Goal: Transaction & Acquisition: Download file/media

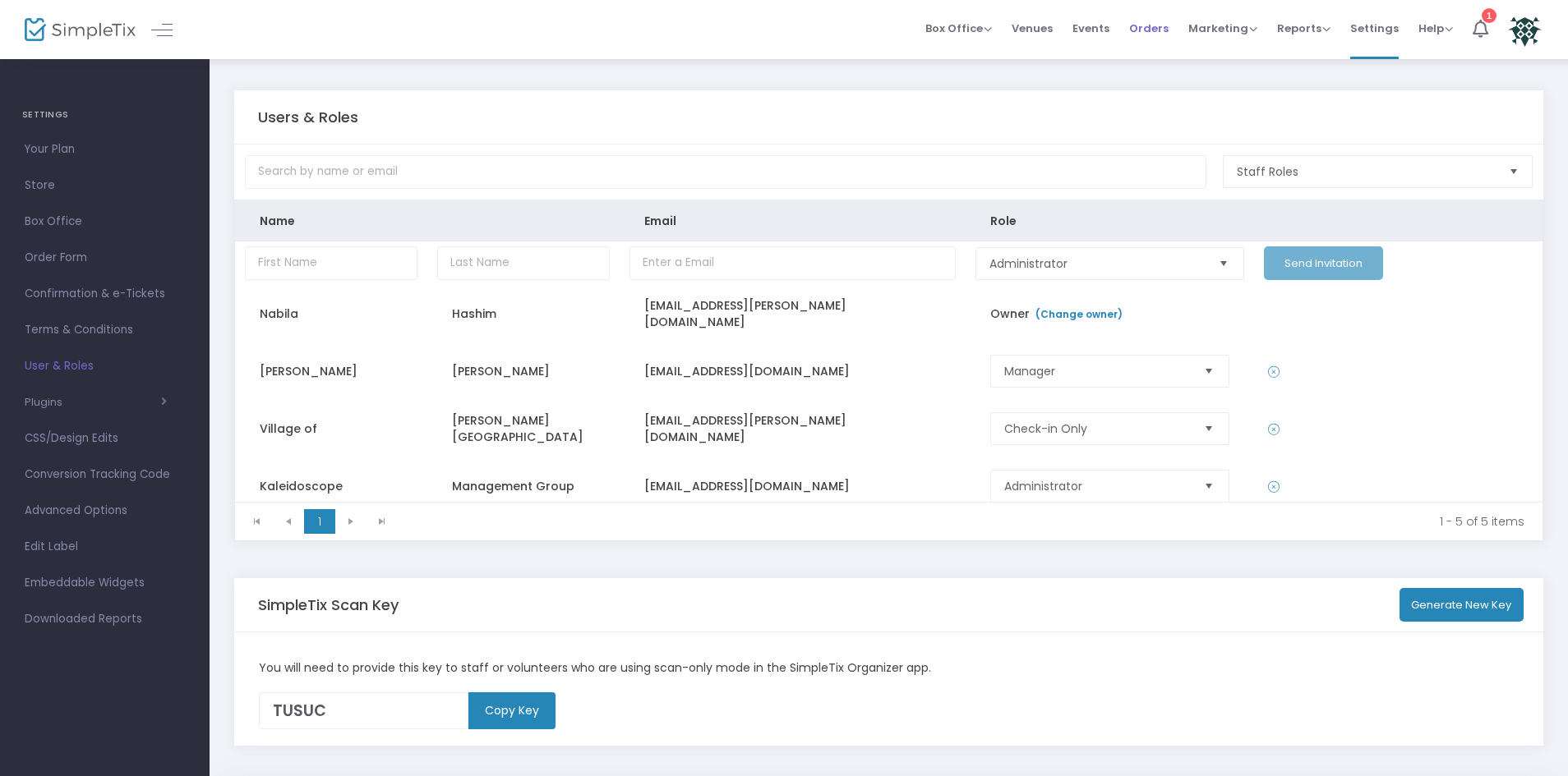
click at [1143, 23] on span "Orders" at bounding box center [1149, 28] width 39 height 42
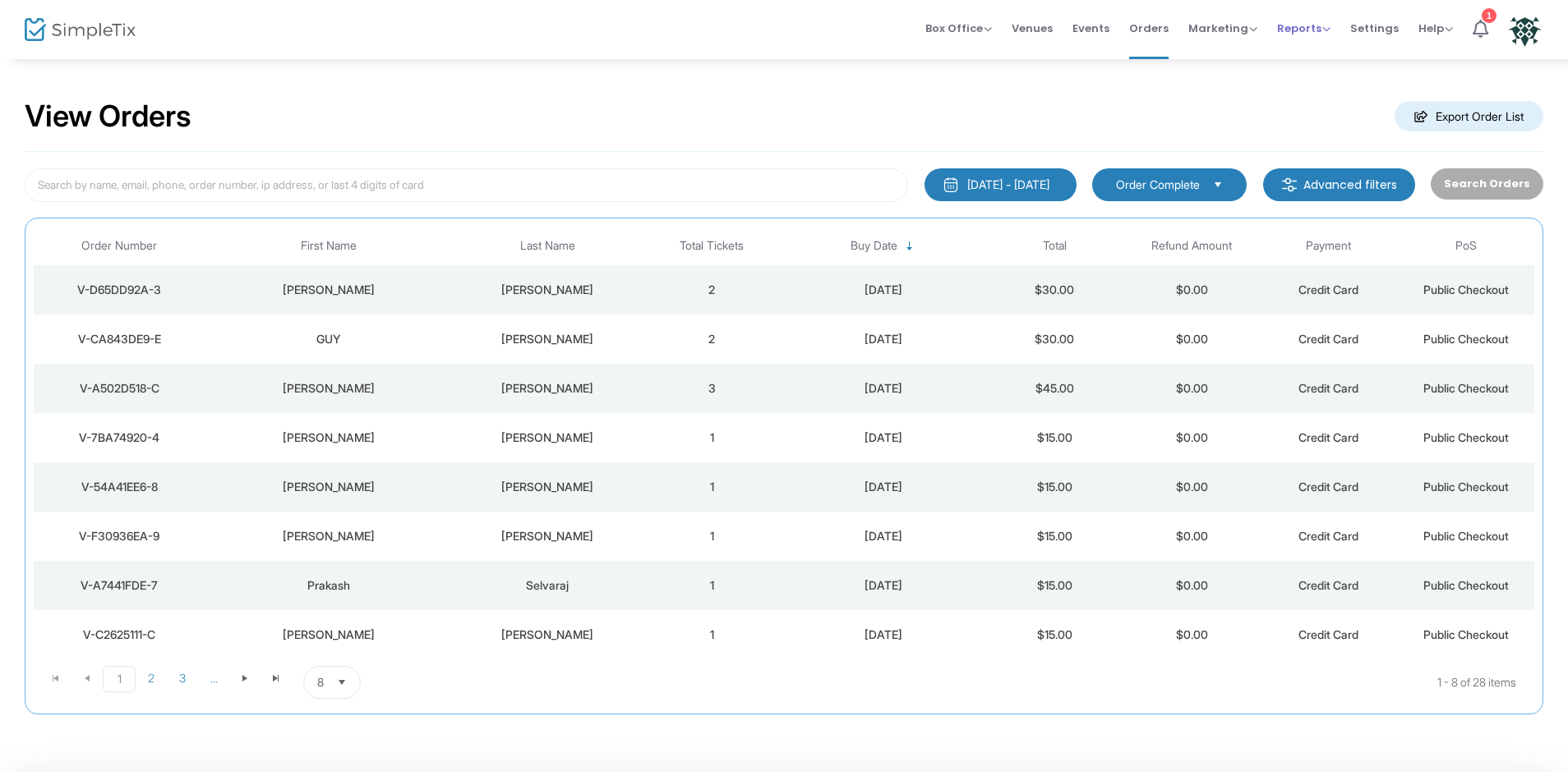
click at [1299, 34] on span "Reports" at bounding box center [1303, 28] width 53 height 16
click at [1299, 25] on span "Reports" at bounding box center [1303, 28] width 53 height 16
click at [1315, 87] on li "Sales Reports" at bounding box center [1330, 87] width 107 height 32
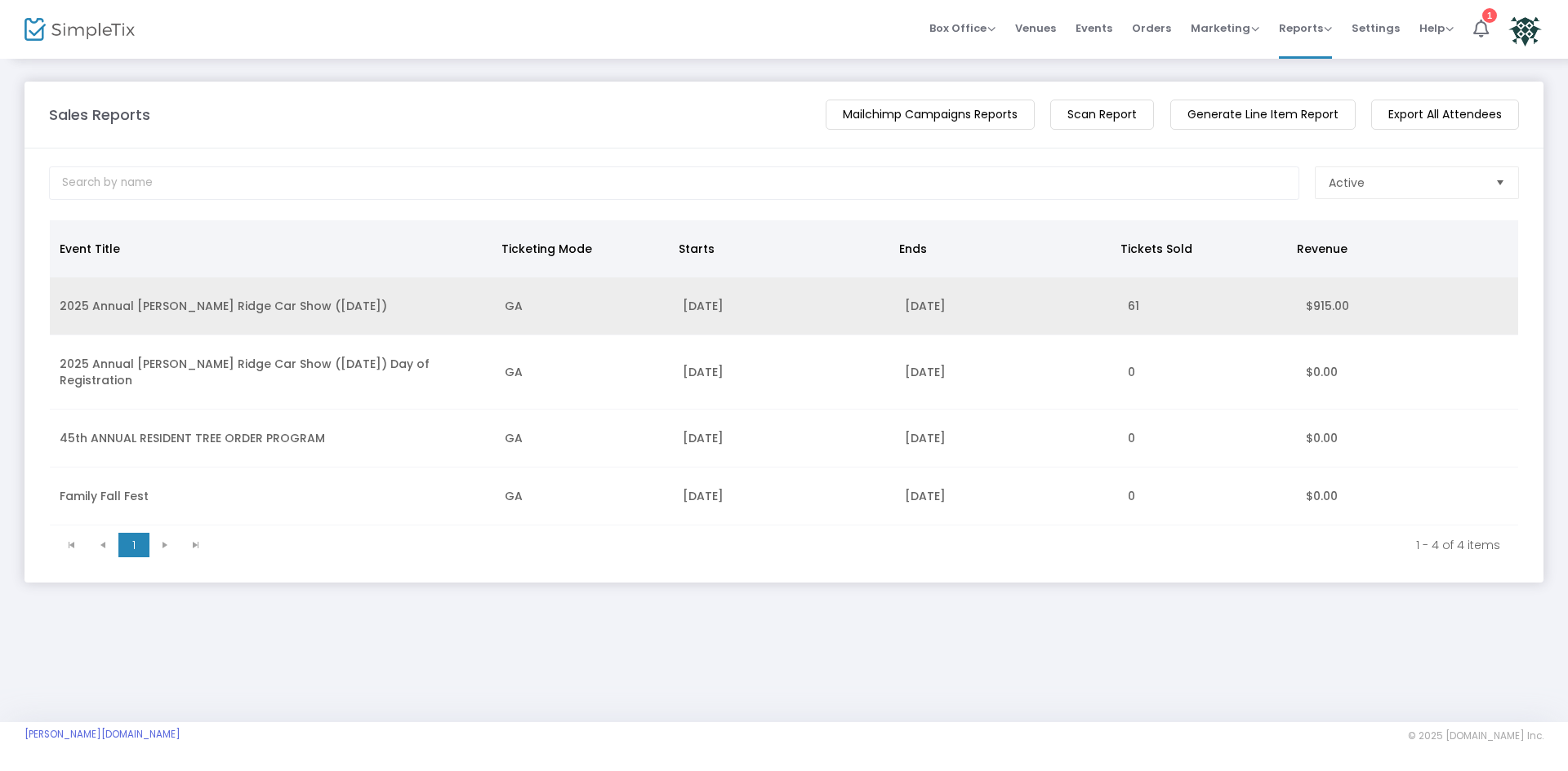
click at [462, 315] on td "2025 Annual [PERSON_NAME] Ridge Car Show ([DATE])" at bounding box center [272, 307] width 445 height 58
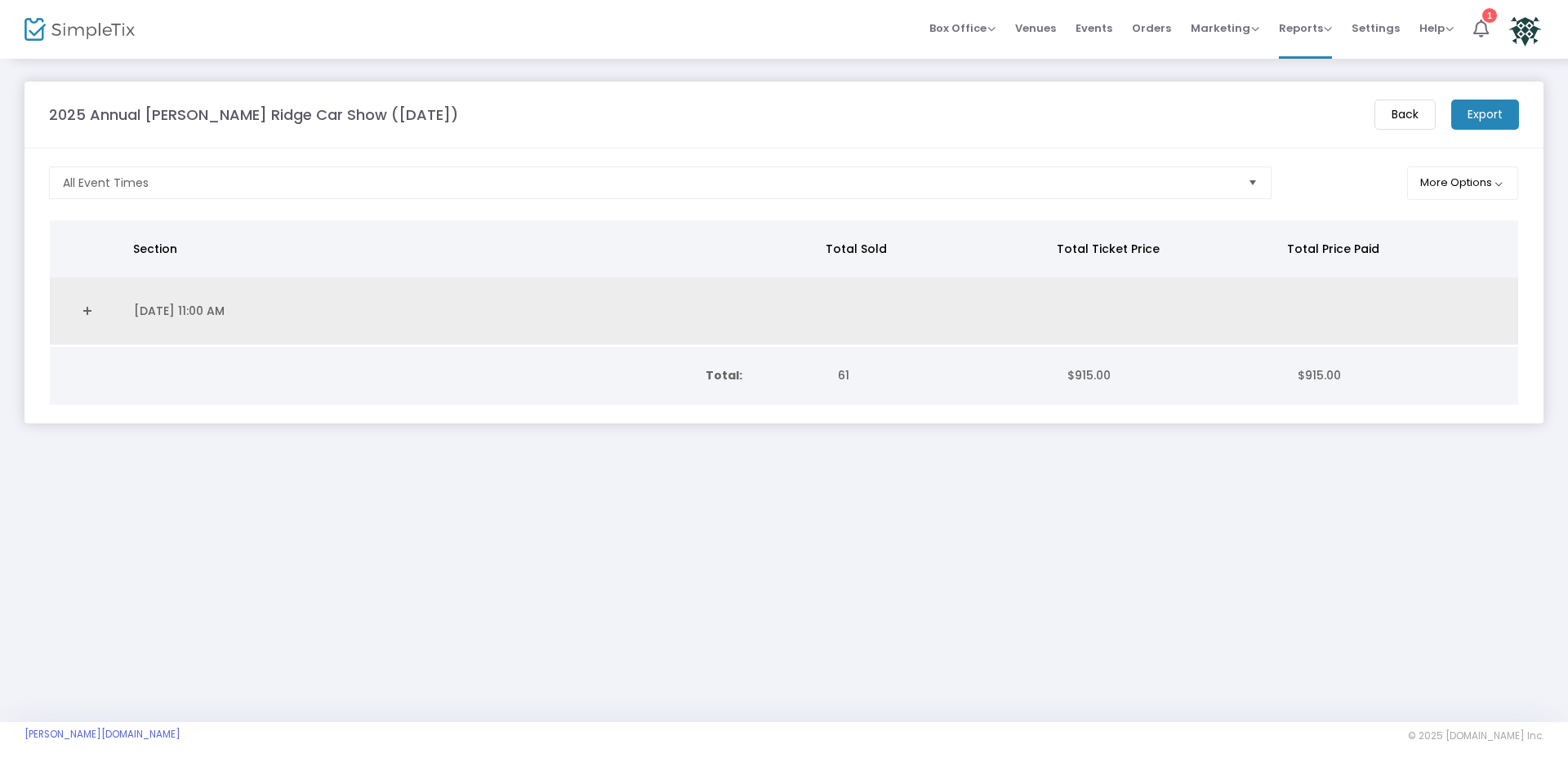
click at [74, 307] on link "Expand Details" at bounding box center [87, 311] width 55 height 26
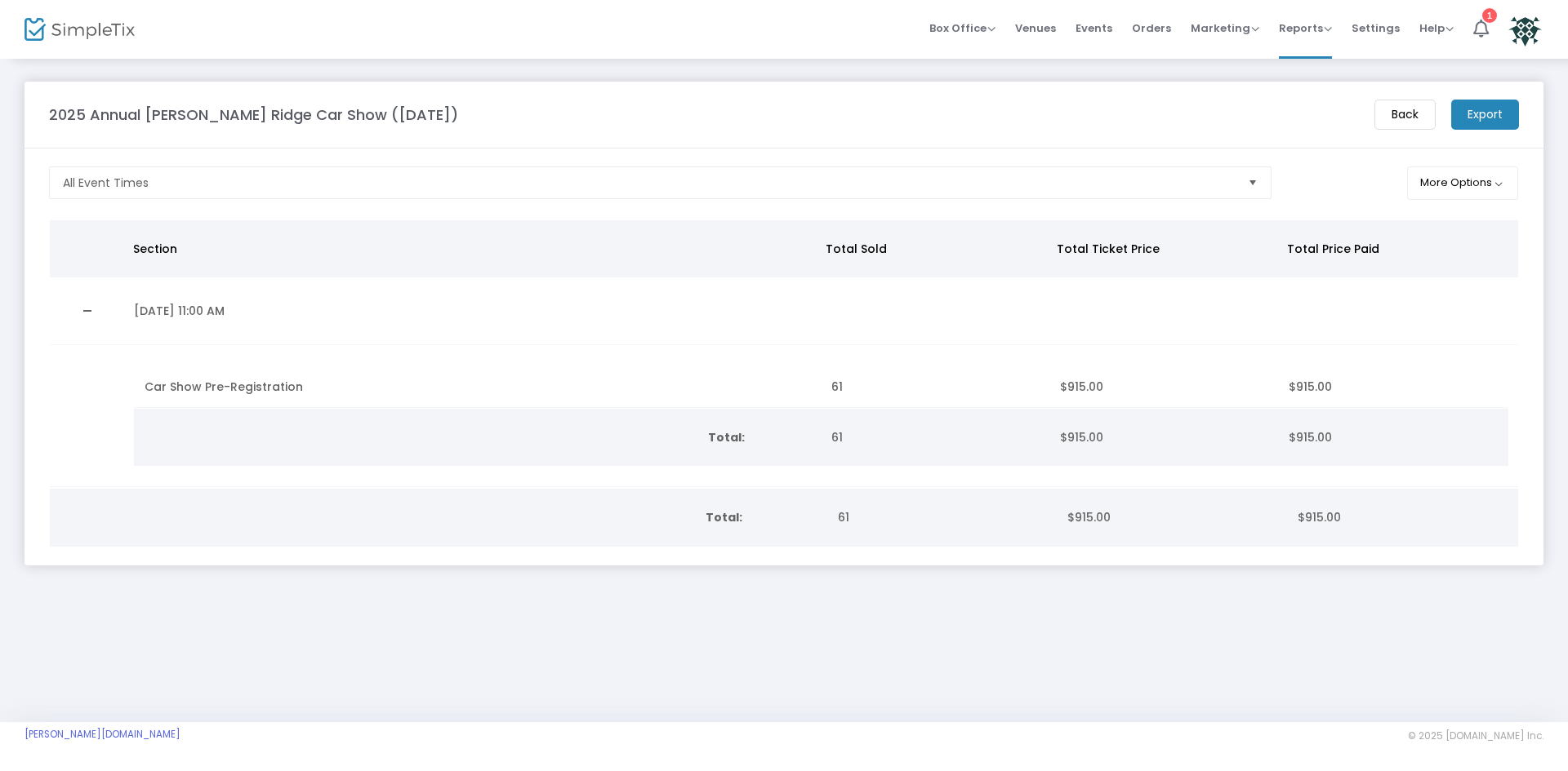
click at [1266, 113] on div "2025 Annual [PERSON_NAME] Ridge Car Show ([DATE])" at bounding box center [703, 114] width 1325 height 22
click at [1427, 174] on button "More Options" at bounding box center [1463, 183] width 112 height 33
click at [1253, 123] on div "2025 Annual [PERSON_NAME] Ridge Car Show ([DATE])" at bounding box center [703, 114] width 1325 height 22
click at [1149, 33] on span "Orders" at bounding box center [1151, 28] width 39 height 42
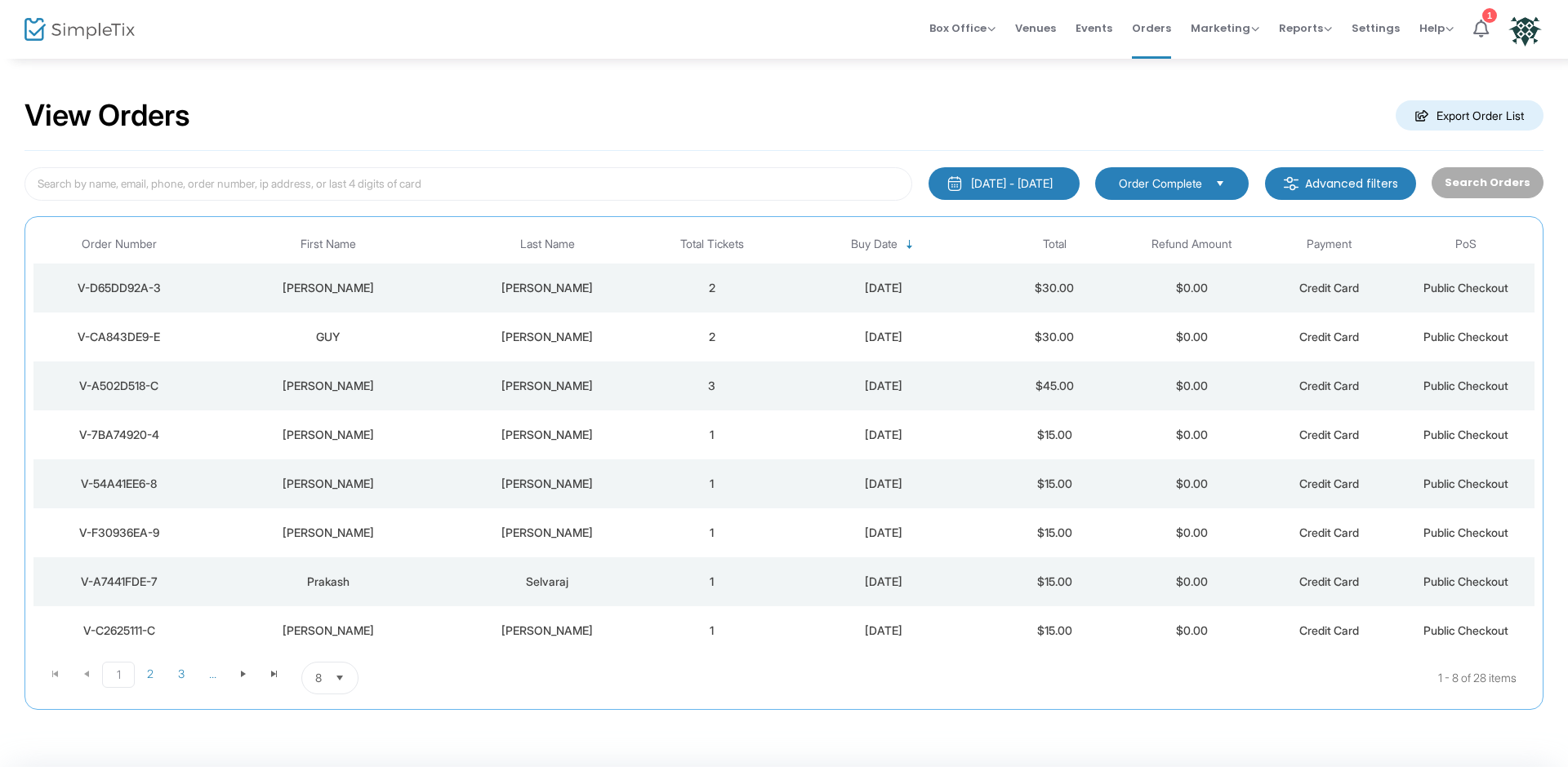
click at [1457, 117] on m-button "Export Order List" at bounding box center [1470, 115] width 148 height 30
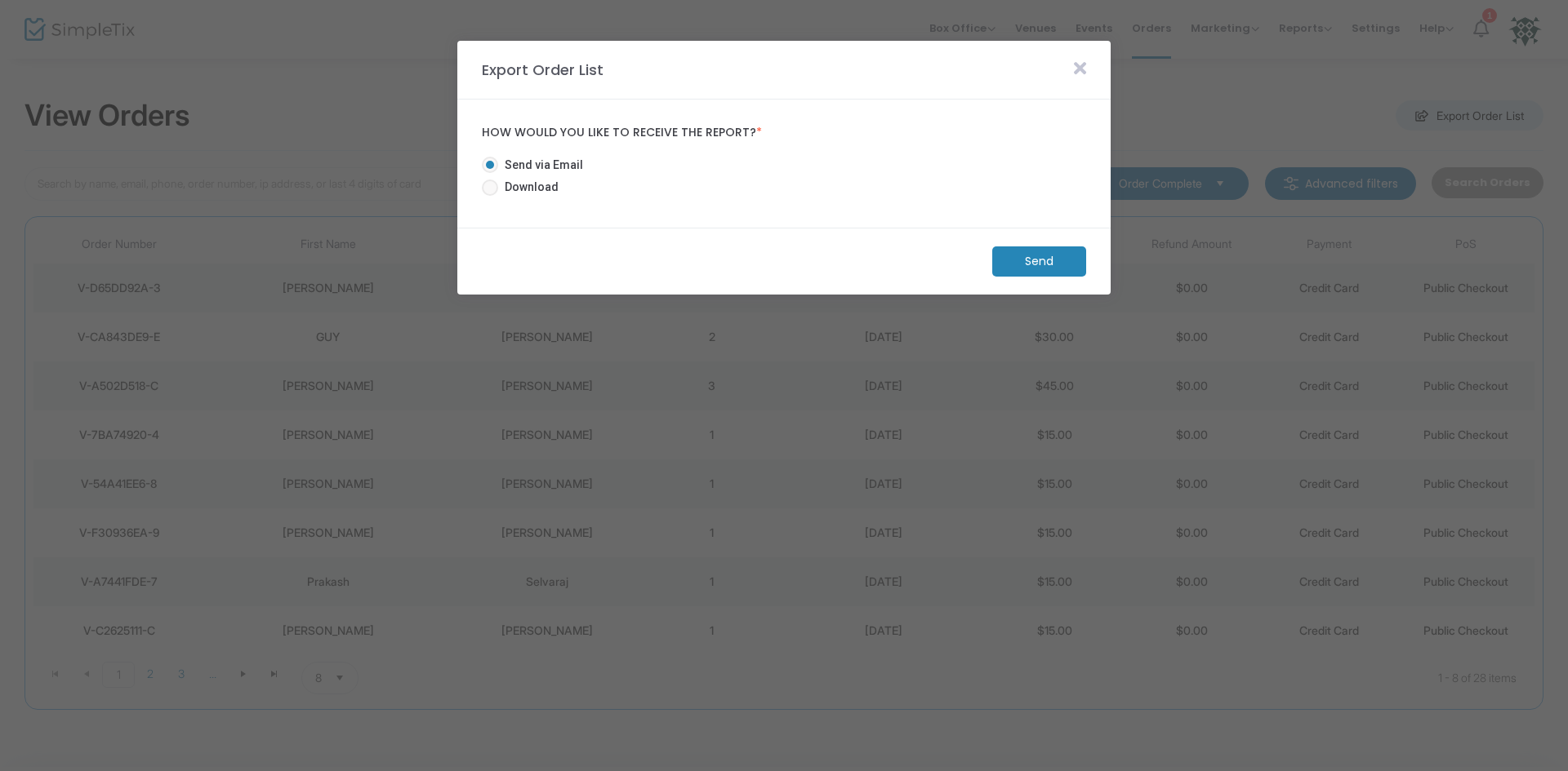
click at [505, 184] on span "Download" at bounding box center [528, 188] width 60 height 18
click at [490, 196] on input "Download" at bounding box center [489, 196] width 1 height 1
radio input "true"
click at [1039, 266] on m-button "Download" at bounding box center [1025, 261] width 122 height 30
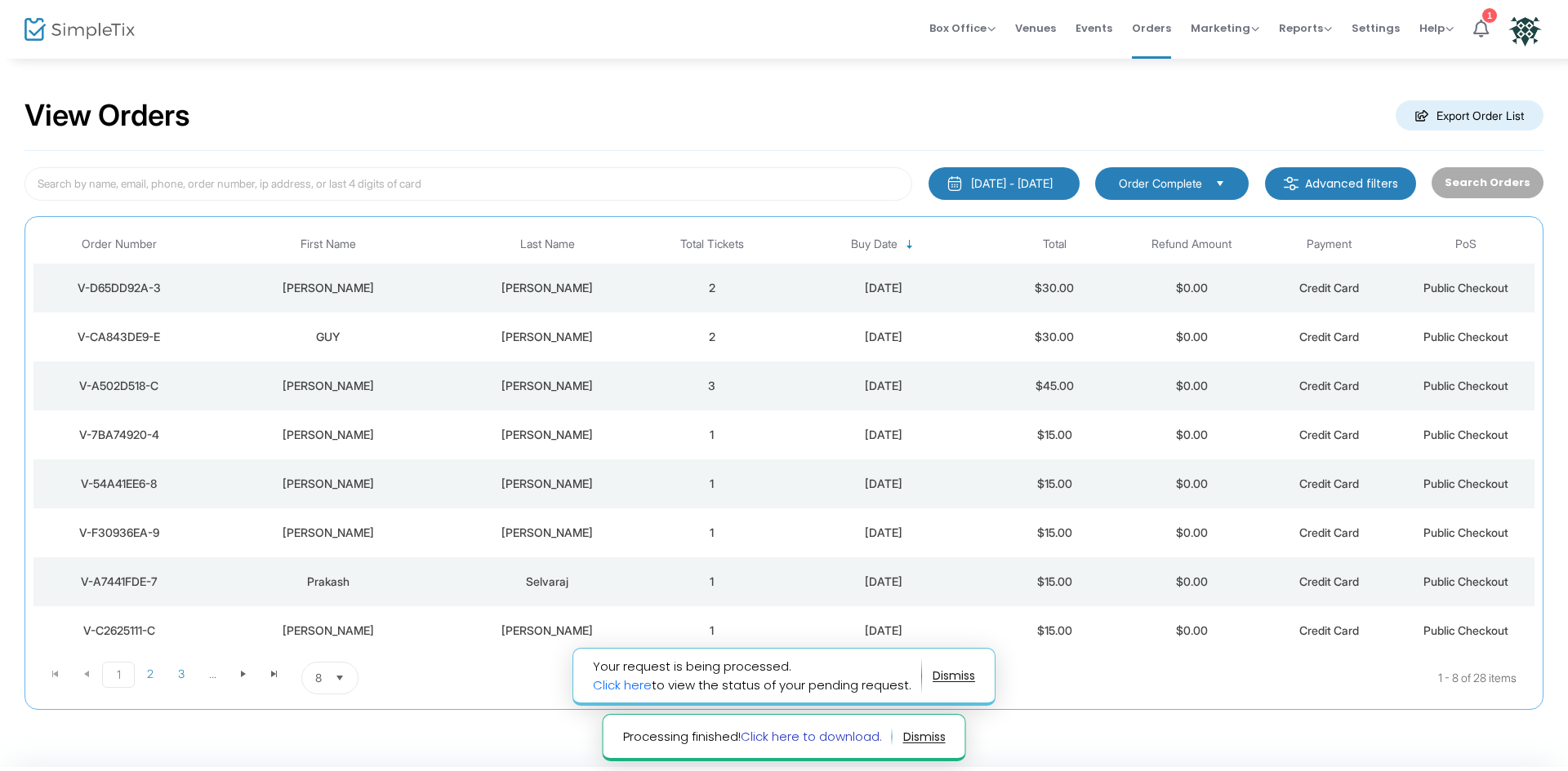
click at [829, 743] on link "Click here to download." at bounding box center [810, 737] width 141 height 18
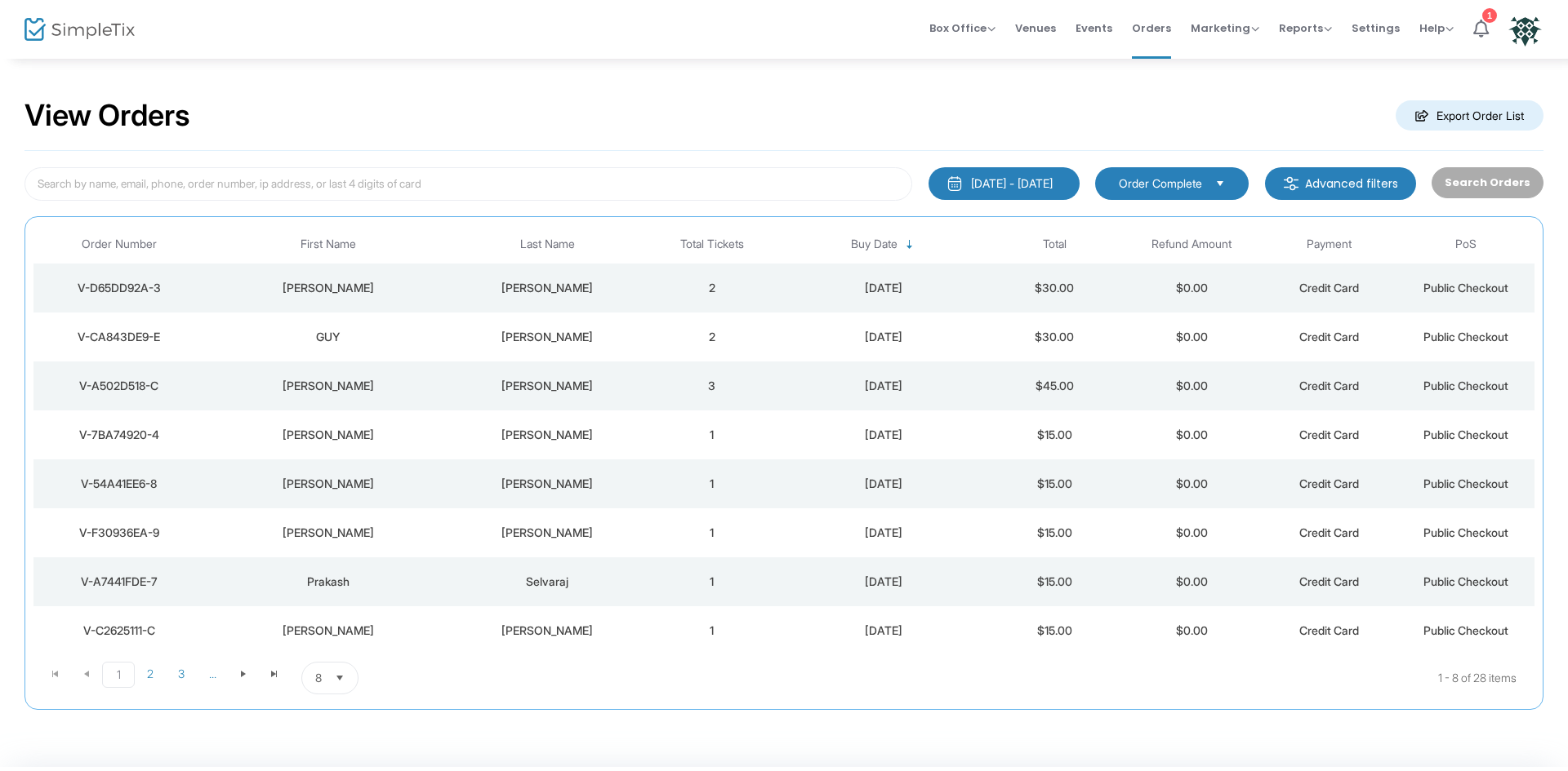
drag, startPoint x: 1385, startPoint y: 27, endPoint x: 408, endPoint y: 118, distance: 981.2
click at [1385, 27] on span "Settings" at bounding box center [1375, 28] width 48 height 42
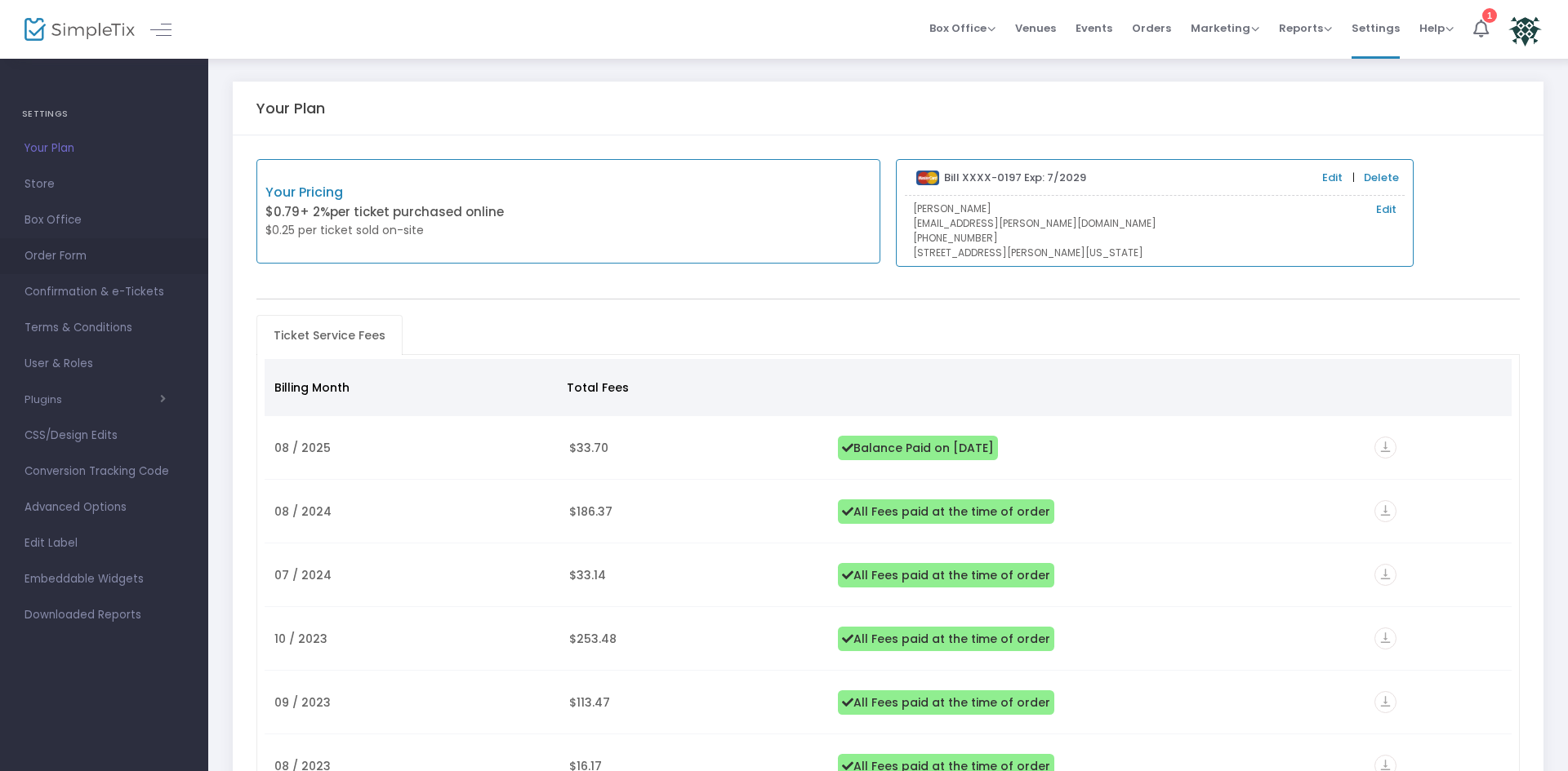
click at [82, 267] on link "Order Form" at bounding box center [104, 256] width 208 height 36
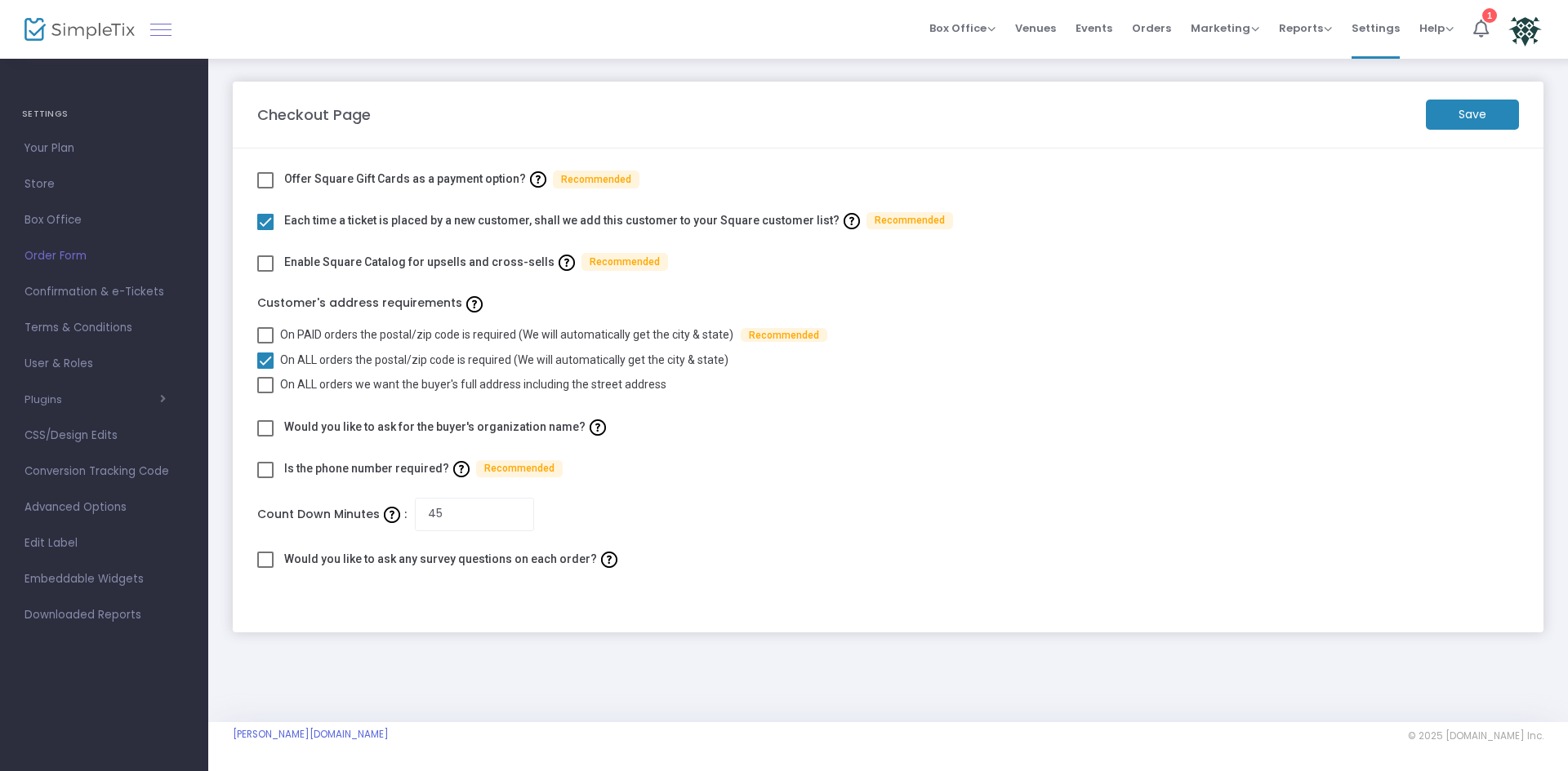
click at [159, 28] on link at bounding box center [161, 29] width 21 height 21
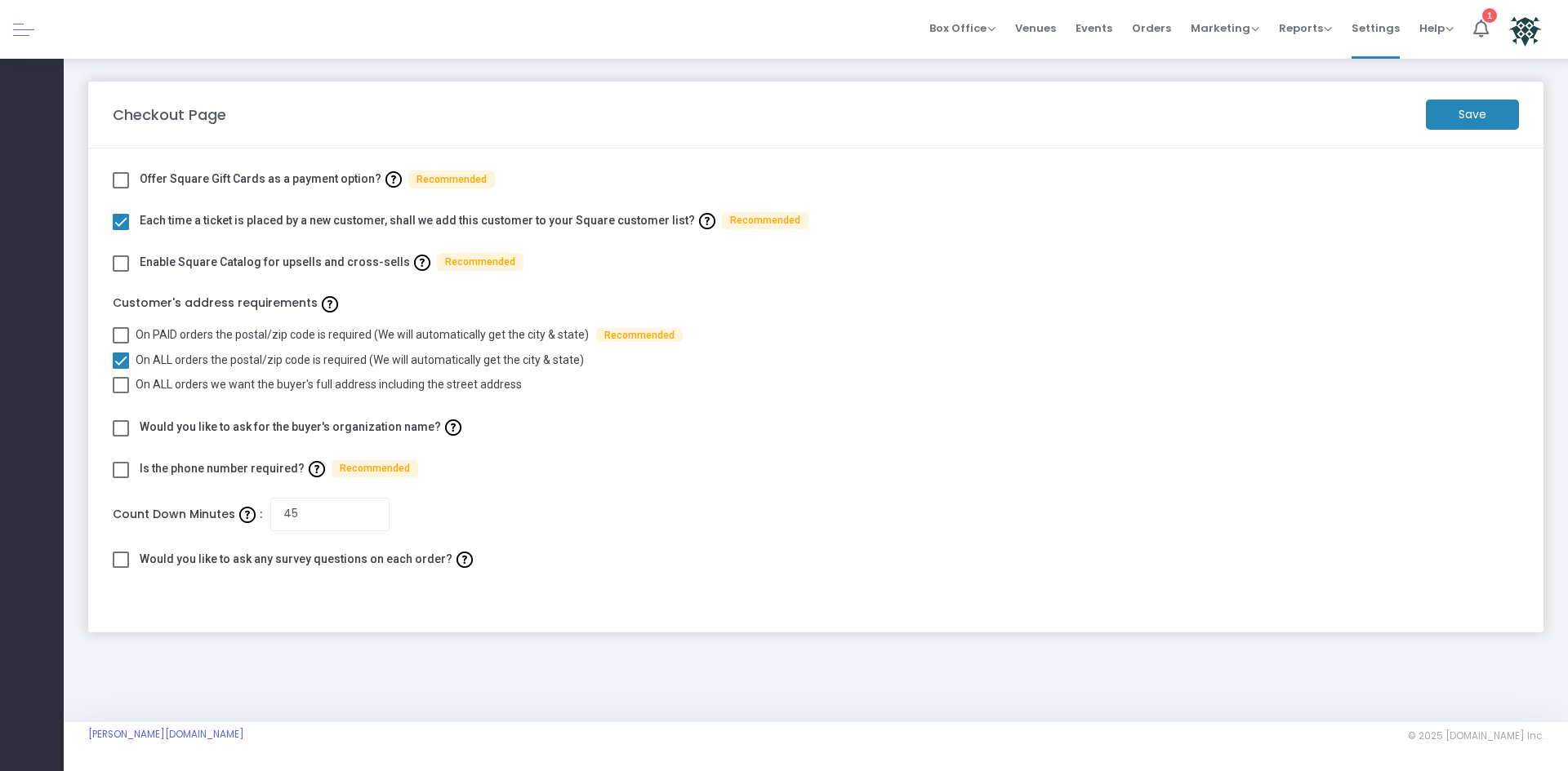
click at [30, 29] on span at bounding box center [23, 29] width 21 height 1
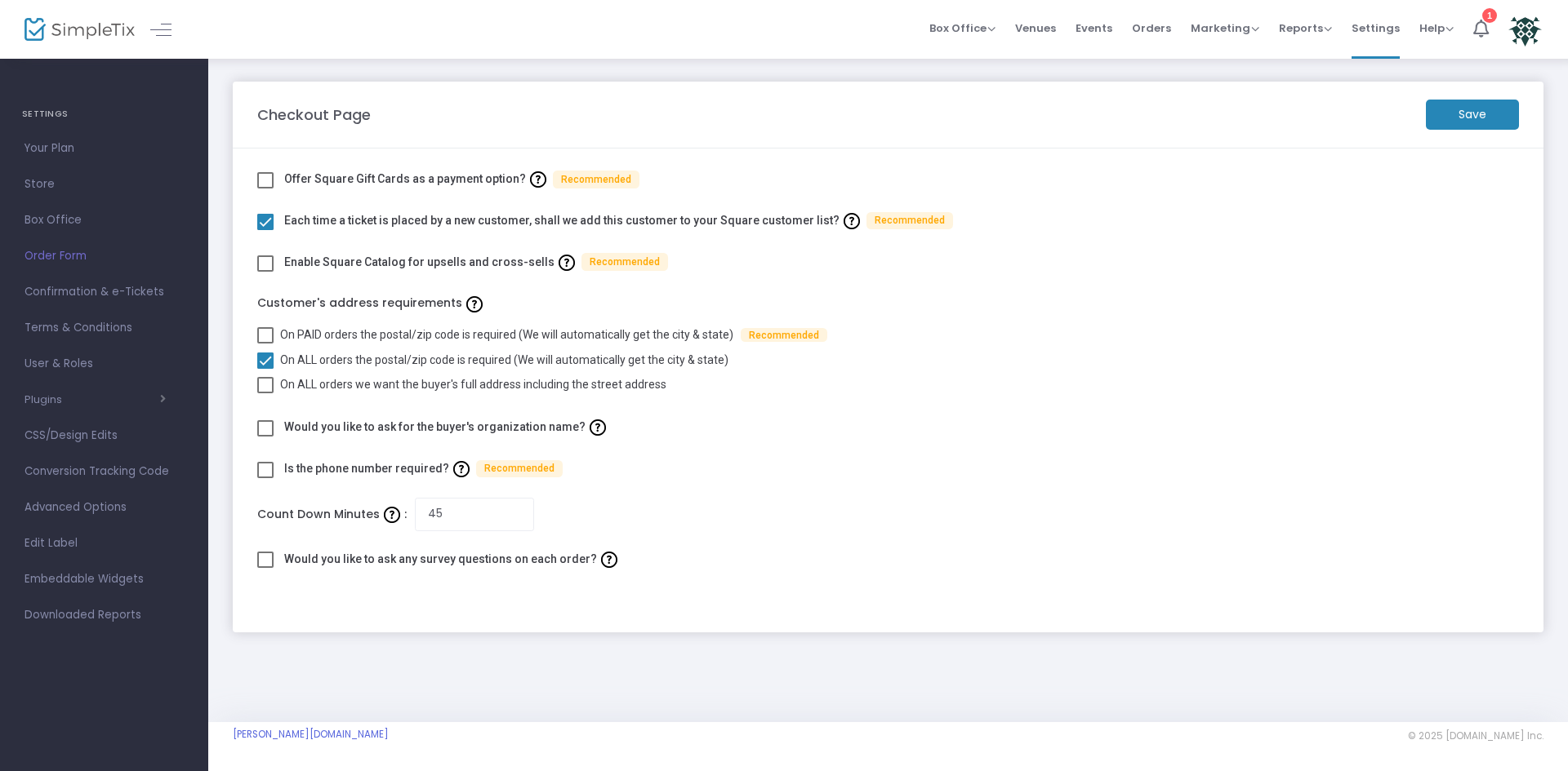
click at [29, 32] on img at bounding box center [79, 29] width 110 height 23
